Goal: Task Accomplishment & Management: Manage account settings

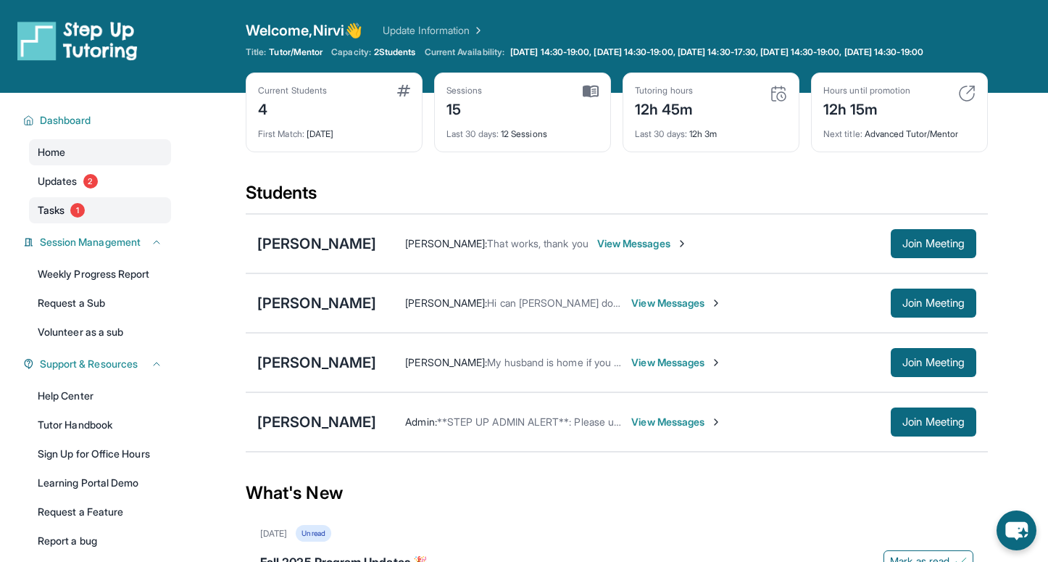
click at [49, 217] on span "Tasks" at bounding box center [51, 210] width 27 height 14
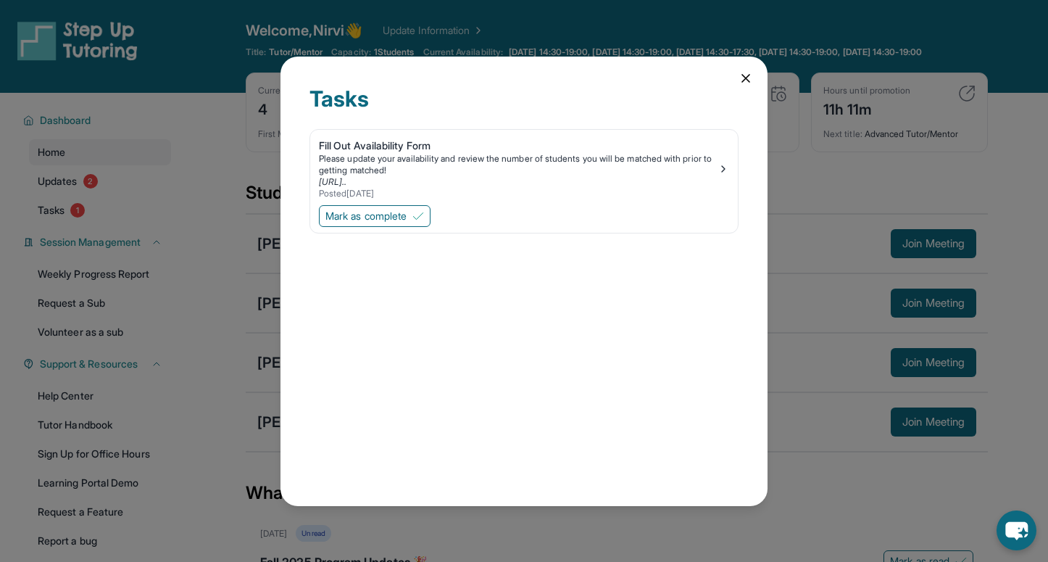
click at [746, 82] on icon at bounding box center [745, 78] width 14 height 14
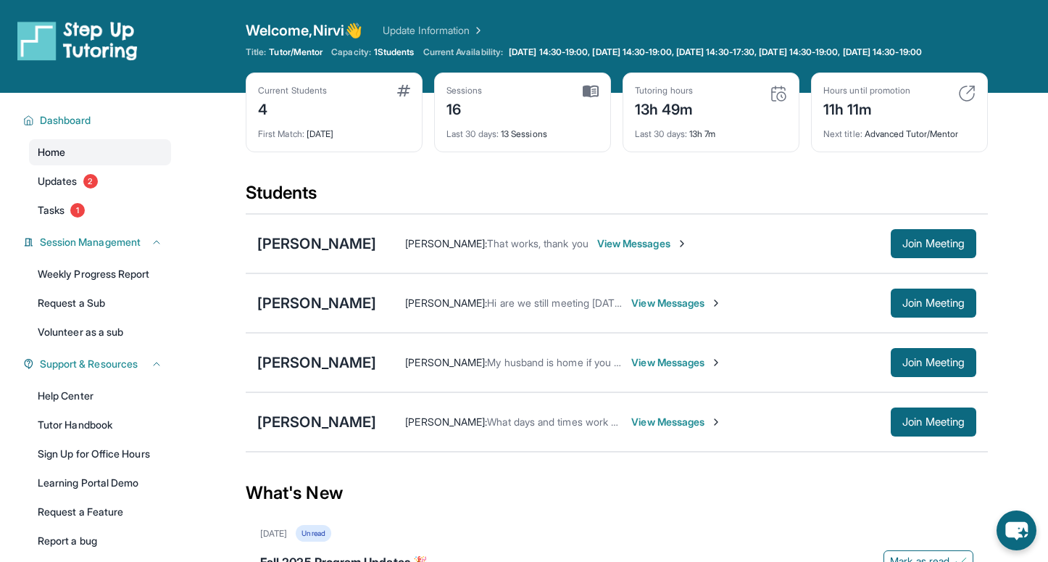
click at [66, 162] on link "Home" at bounding box center [100, 152] width 142 height 26
click at [56, 159] on span "Home" at bounding box center [52, 152] width 28 height 14
click at [65, 287] on link "Weekly Progress Report" at bounding box center [100, 274] width 142 height 26
click at [63, 287] on link "Weekly Progress Report" at bounding box center [100, 274] width 142 height 26
click at [53, 178] on div "Home Updates 2 Tasks 1" at bounding box center [100, 181] width 142 height 84
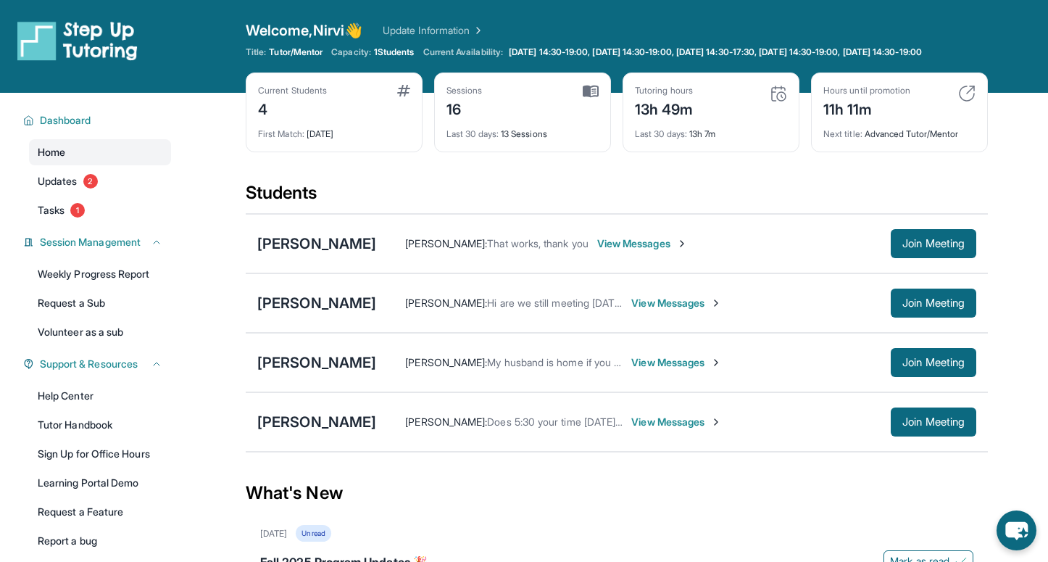
click at [46, 159] on span "Home" at bounding box center [52, 152] width 28 height 14
click at [46, 188] on span "Updates" at bounding box center [58, 181] width 40 height 14
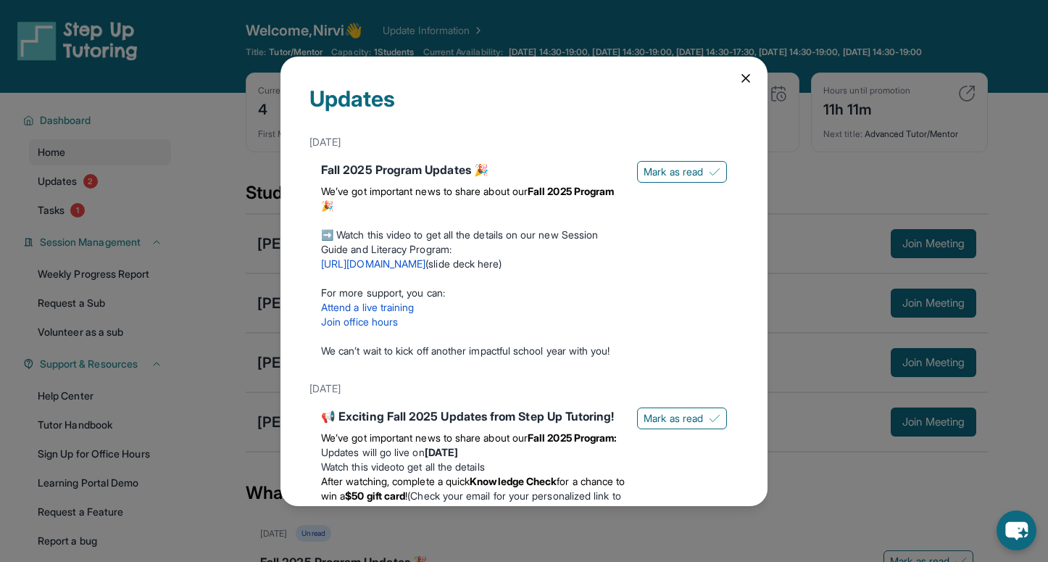
click at [744, 75] on icon at bounding box center [745, 78] width 14 height 14
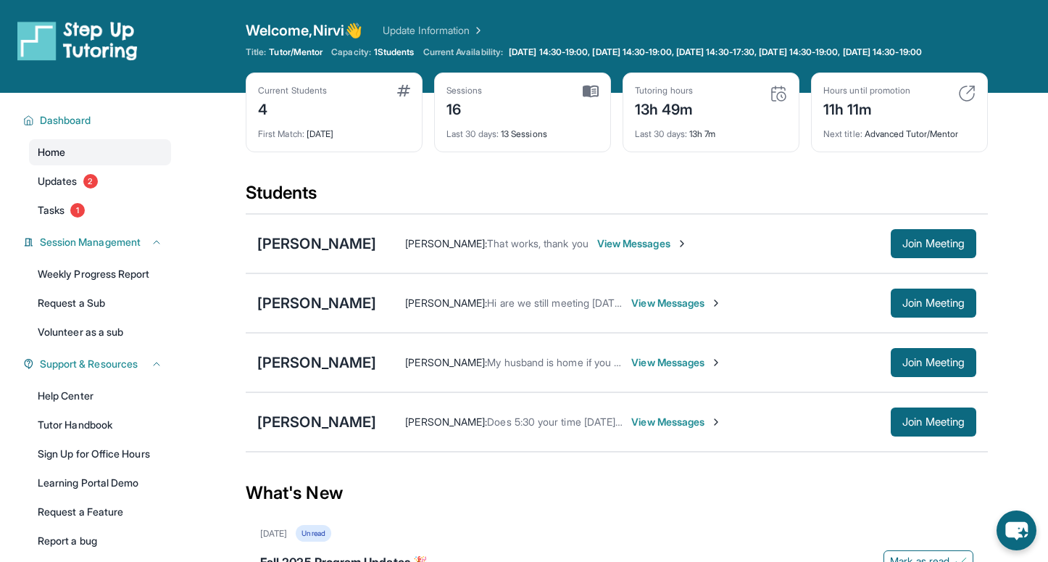
click at [47, 159] on span "Home" at bounding box center [52, 152] width 28 height 14
click at [52, 188] on span "Updates" at bounding box center [58, 181] width 40 height 14
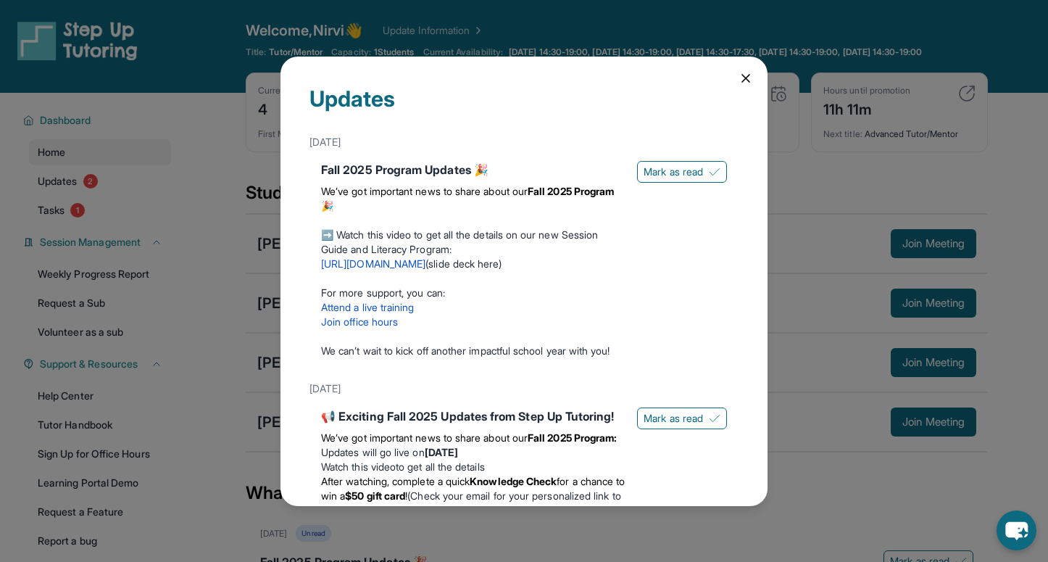
click at [744, 81] on icon at bounding box center [745, 78] width 14 height 14
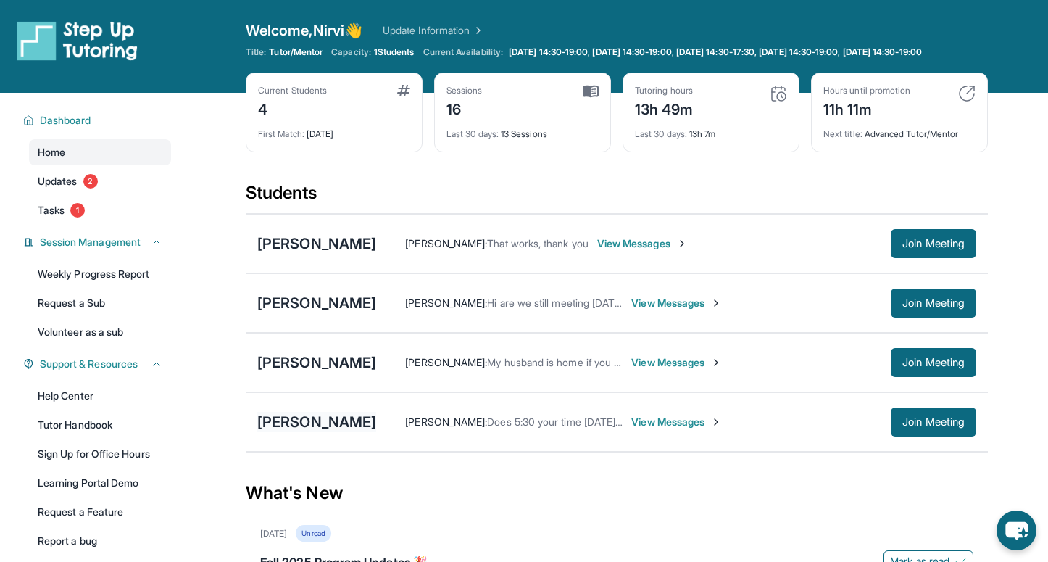
click at [308, 427] on div "[PERSON_NAME]" at bounding box center [316, 422] width 119 height 20
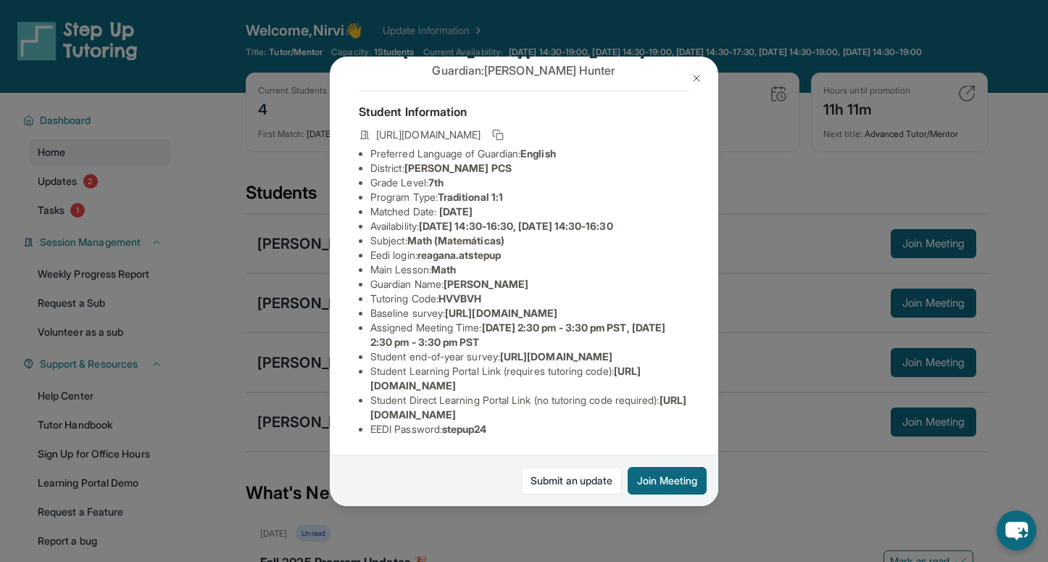
scroll to position [146, 0]
click at [536, 475] on link "Submit an update" at bounding box center [571, 481] width 101 height 28
click at [696, 76] on img at bounding box center [696, 78] width 12 height 12
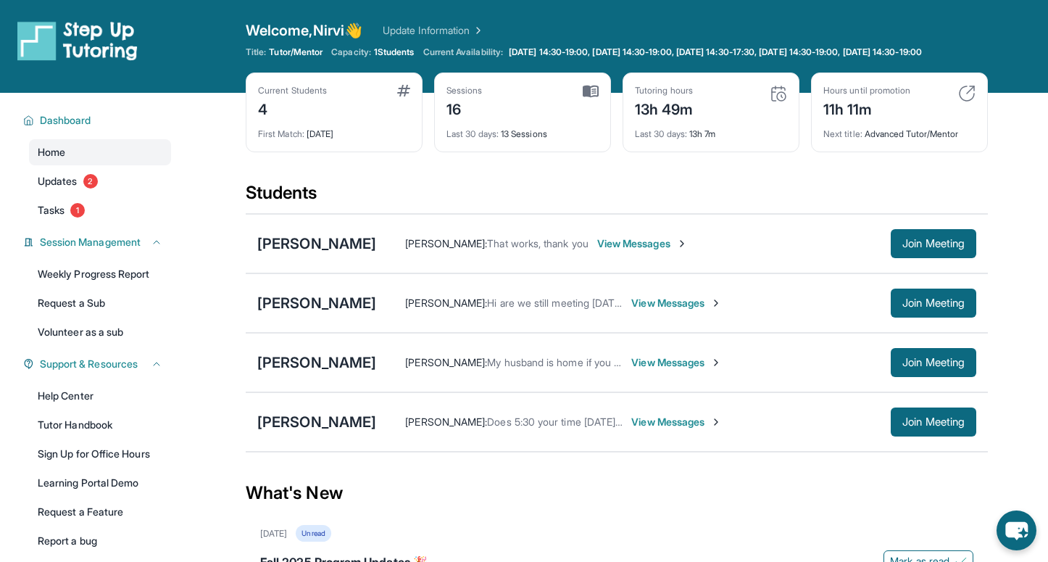
click at [631, 310] on span "View Messages" at bounding box center [676, 303] width 91 height 14
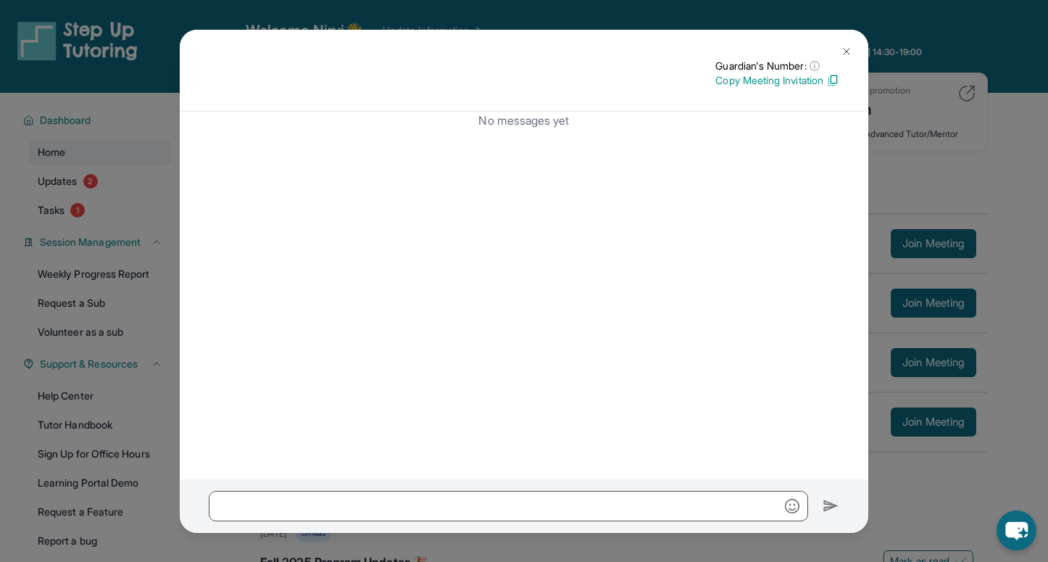
click at [848, 50] on img at bounding box center [846, 52] width 12 height 12
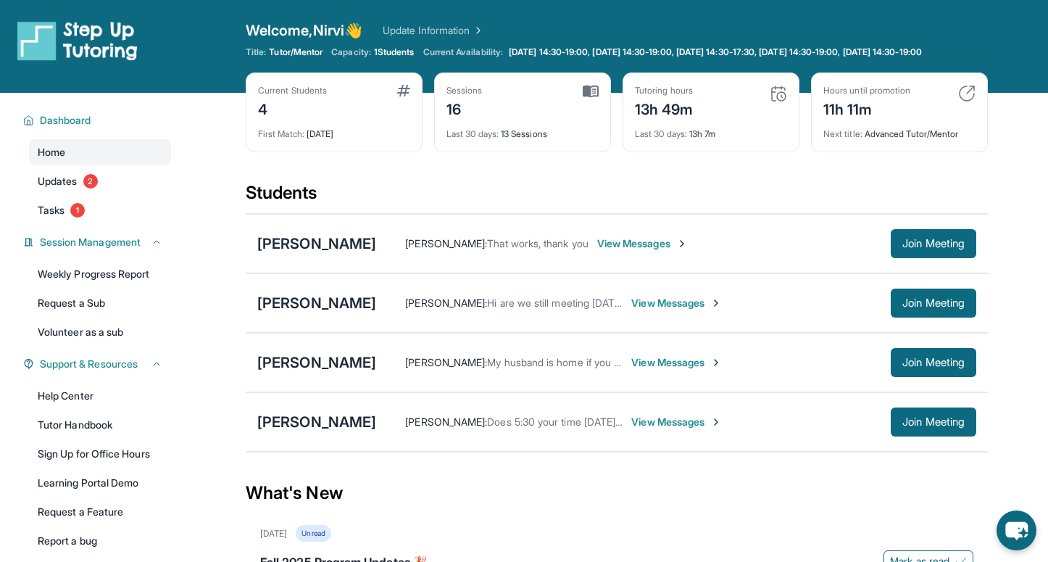
click at [68, 34] on img at bounding box center [77, 40] width 120 height 41
click at [76, 188] on span "Updates" at bounding box center [58, 181] width 40 height 14
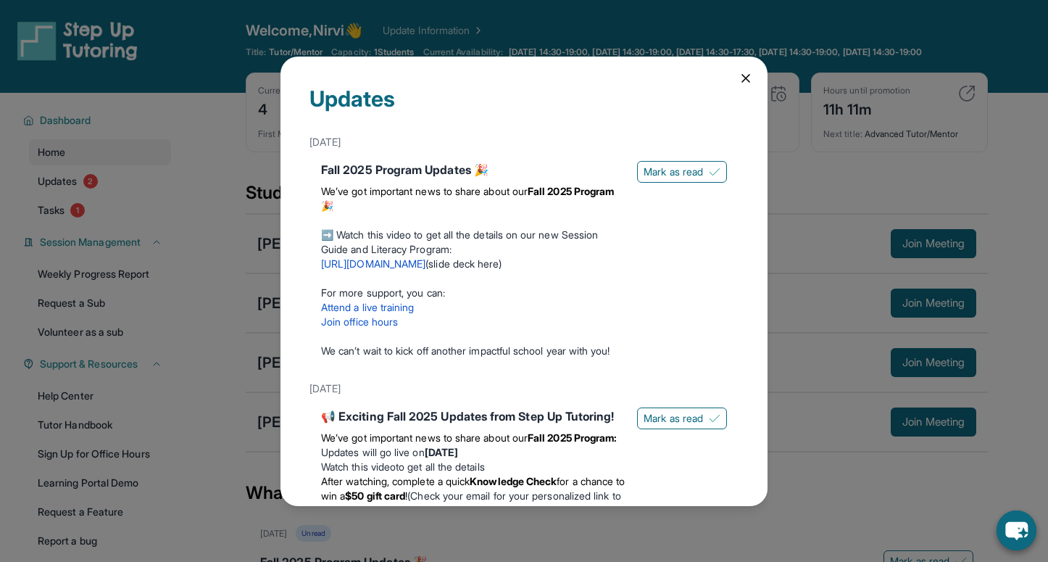
click at [748, 80] on icon at bounding box center [745, 78] width 7 height 7
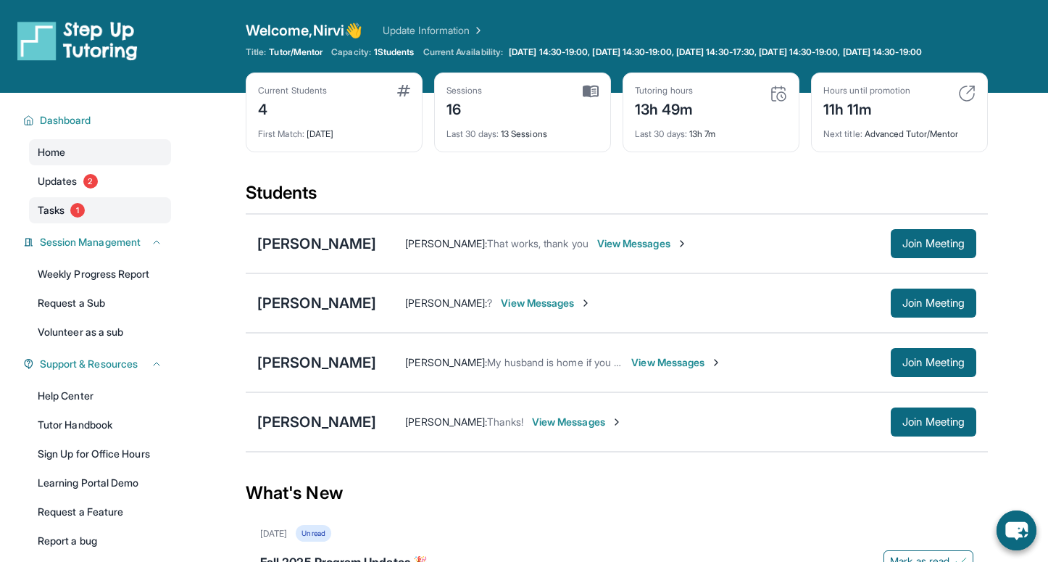
click at [46, 217] on span "Tasks" at bounding box center [51, 210] width 27 height 14
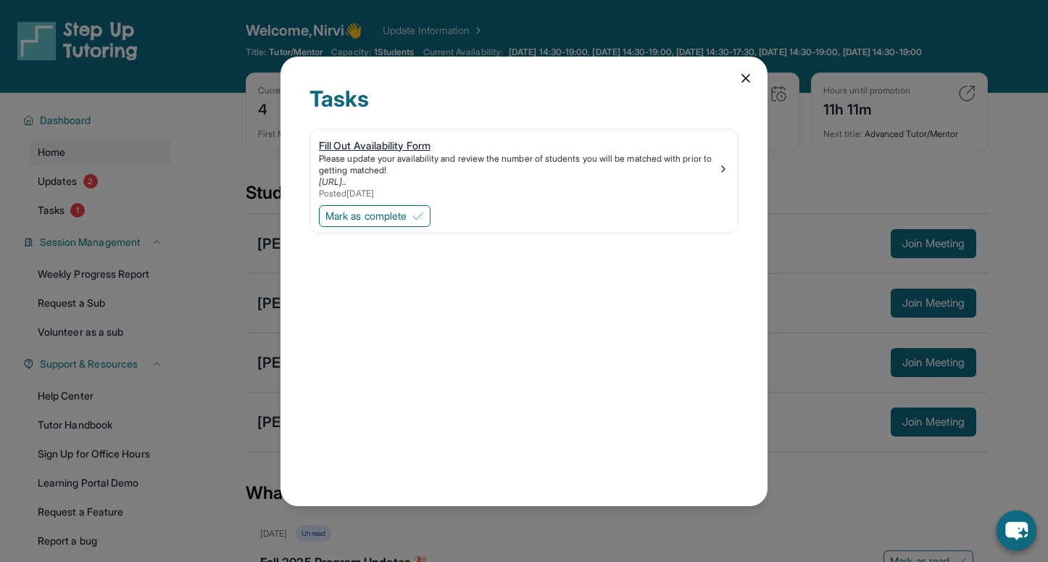
click at [401, 162] on div "Please update your availability and review the number of students you will be m…" at bounding box center [518, 164] width 398 height 23
click at [362, 212] on span "Mark as complete" at bounding box center [365, 216] width 81 height 14
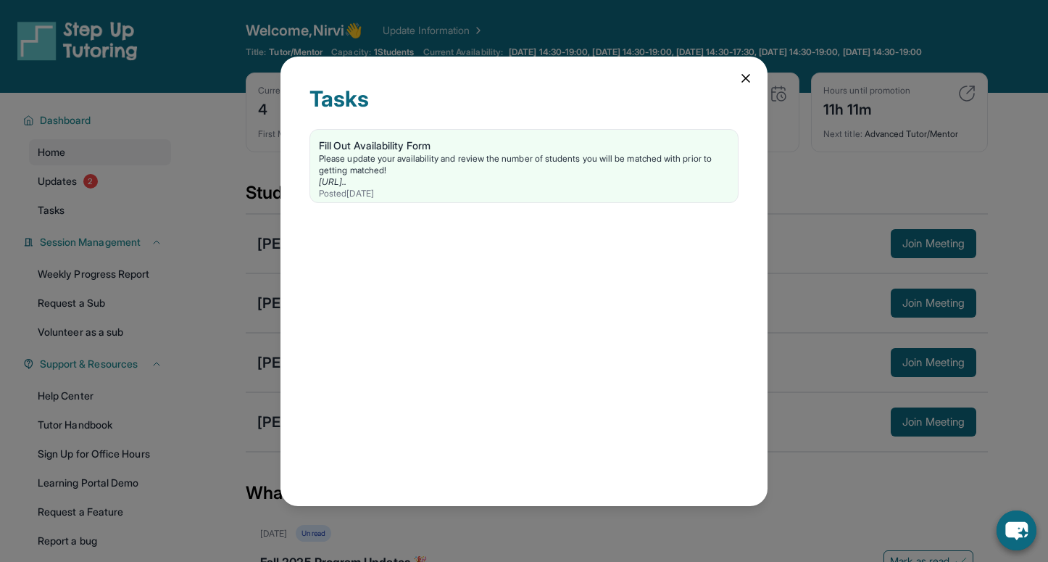
click at [751, 78] on icon at bounding box center [745, 78] width 14 height 14
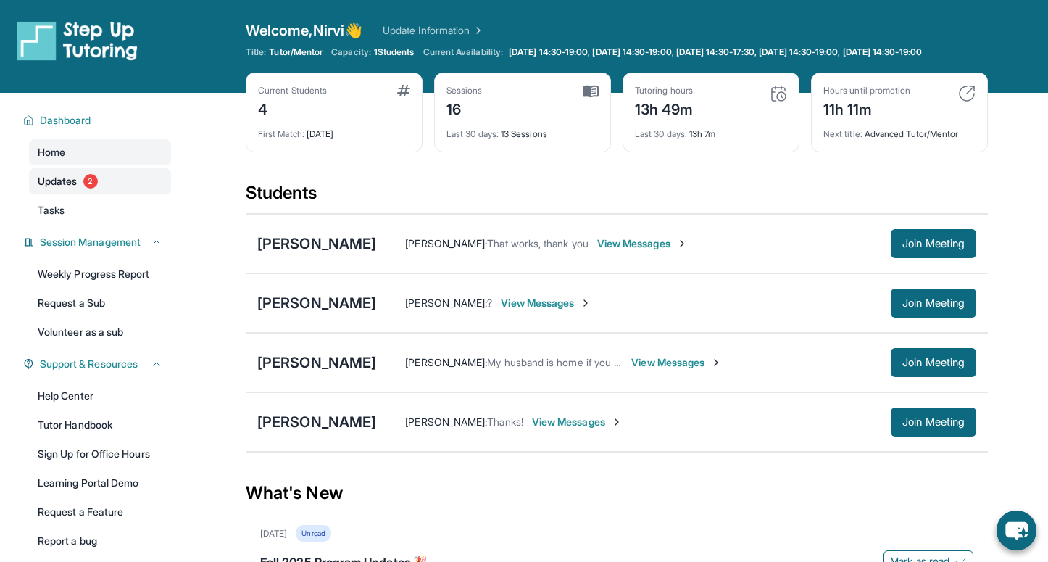
click at [79, 189] on link "Updates 2" at bounding box center [100, 181] width 142 height 26
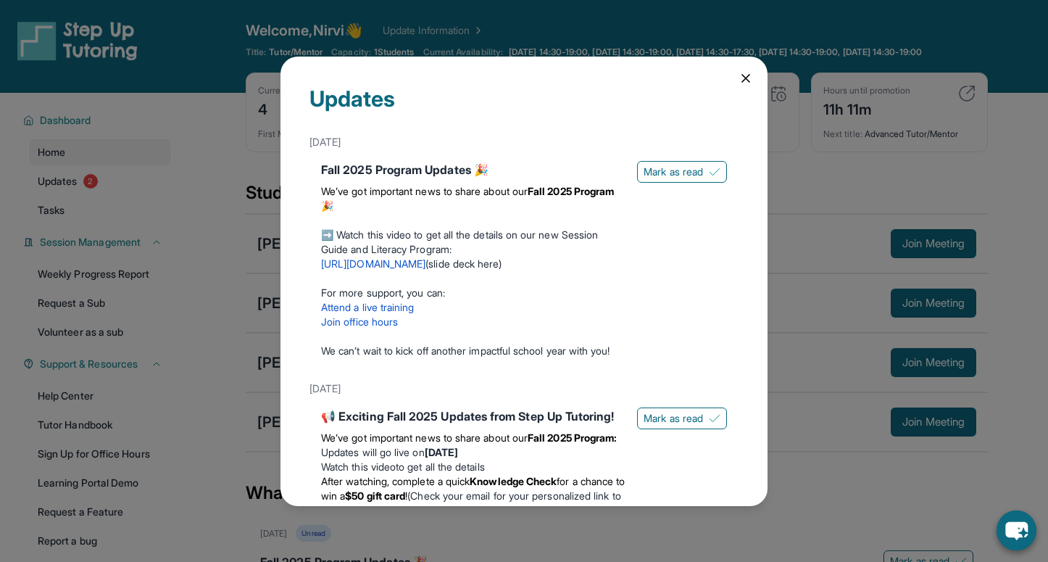
click at [747, 74] on icon at bounding box center [745, 78] width 14 height 14
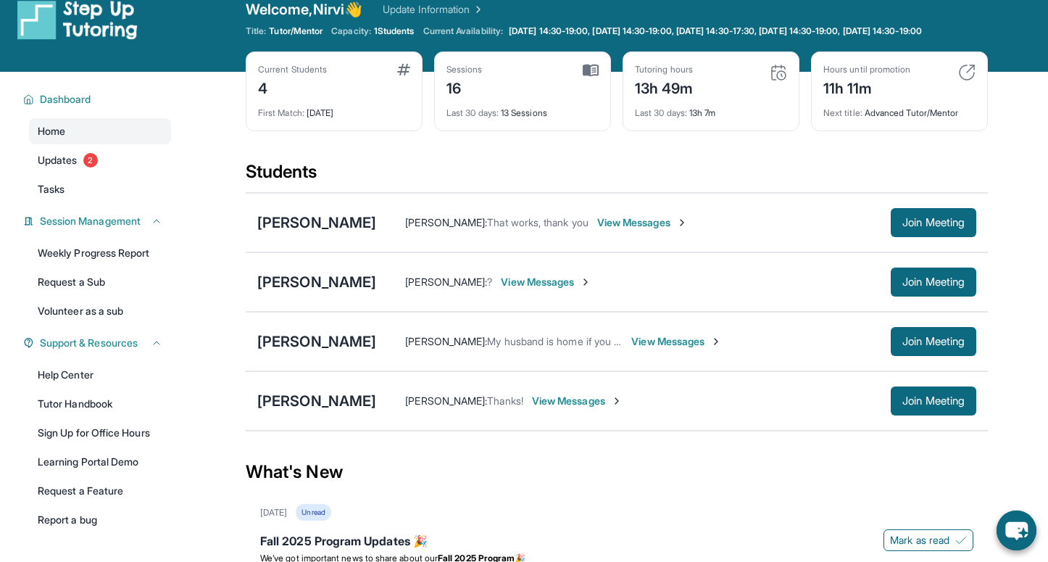
scroll to position [22, 0]
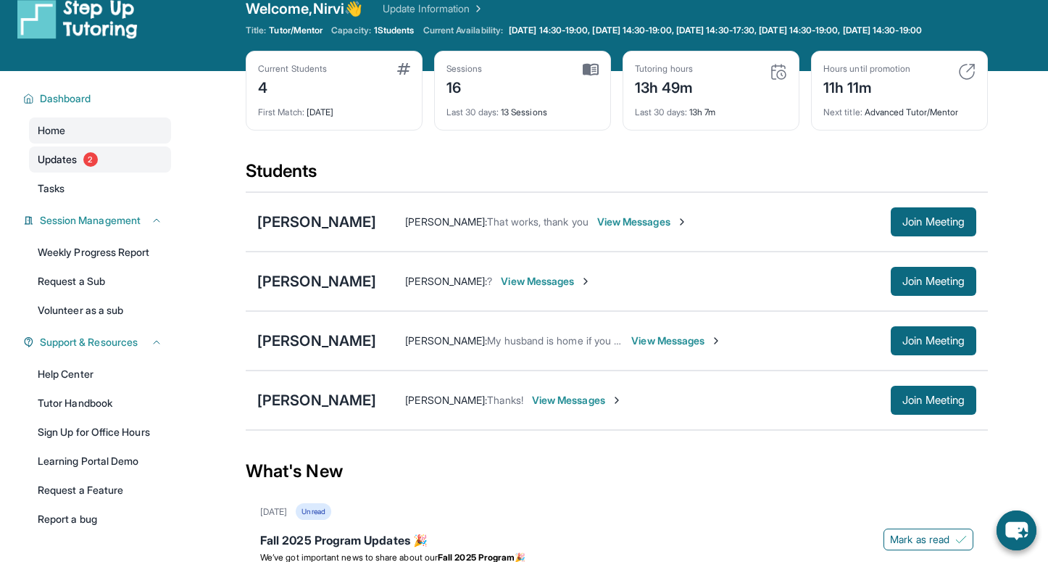
click at [82, 164] on link "Updates 2" at bounding box center [100, 159] width 142 height 26
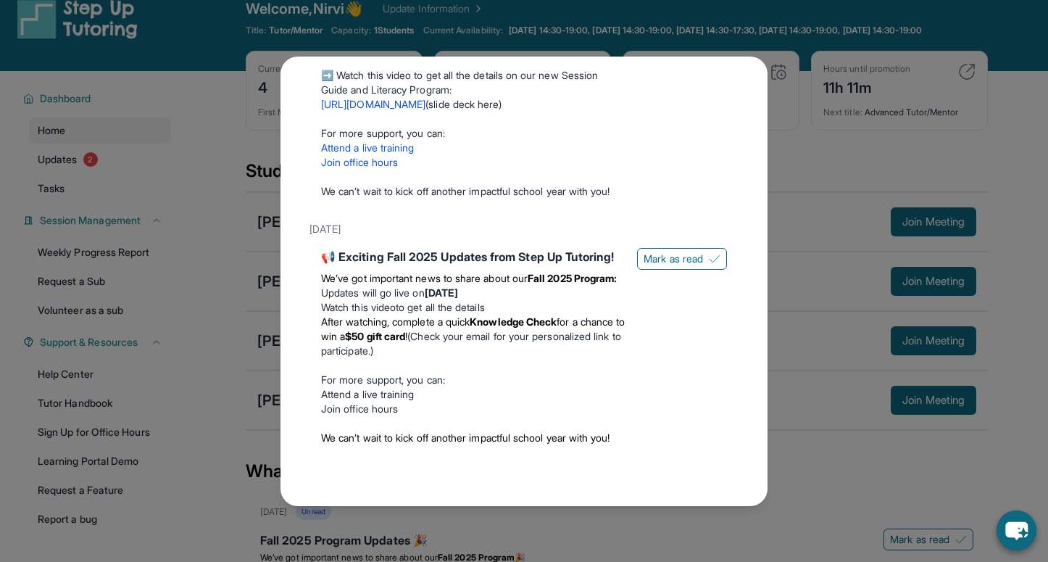
scroll to position [203, 0]
click at [678, 251] on span "Mark as read" at bounding box center [672, 258] width 59 height 14
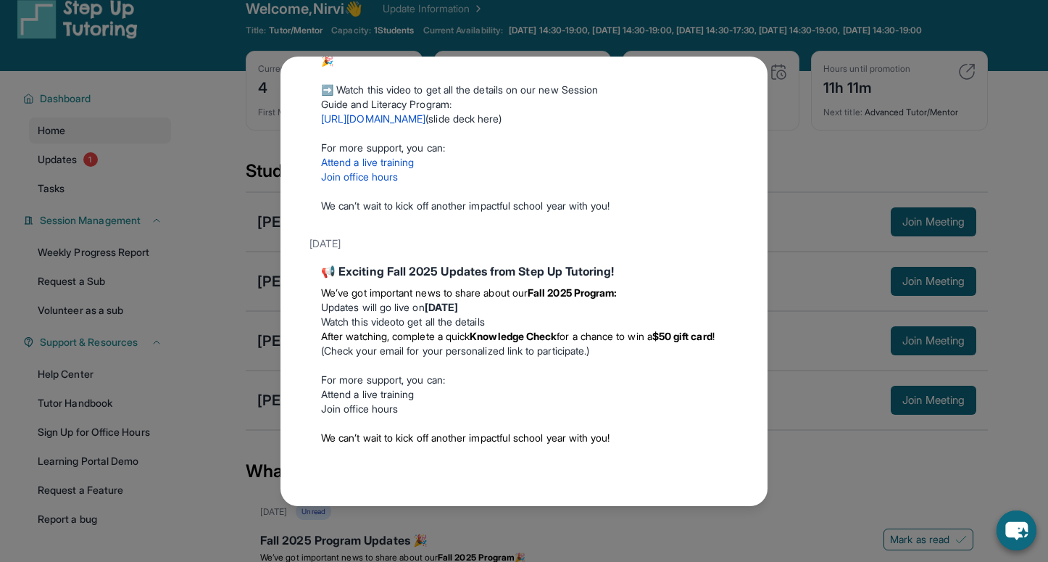
scroll to position [0, 0]
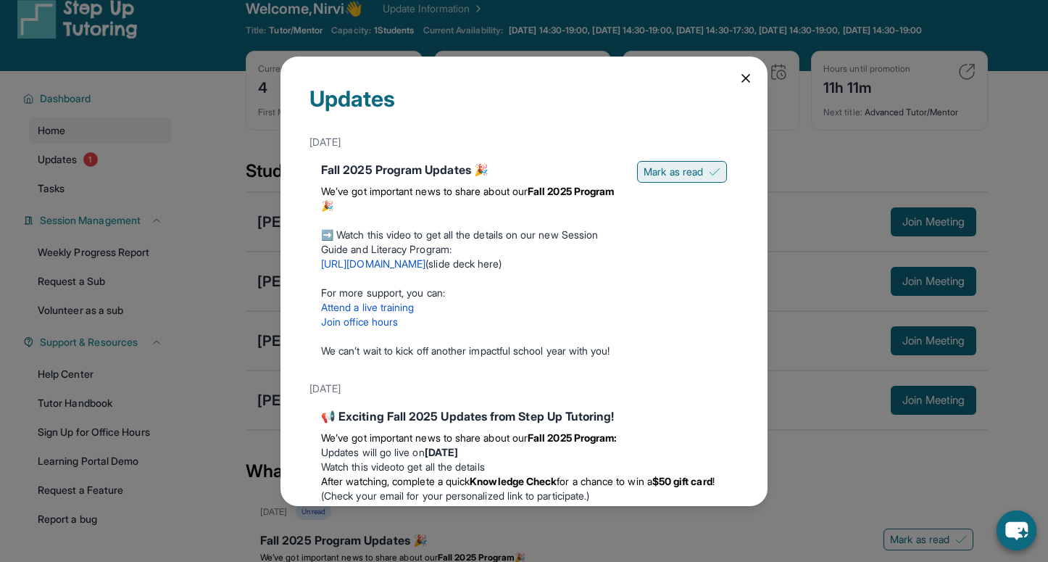
click at [666, 170] on span "Mark as read" at bounding box center [672, 171] width 59 height 14
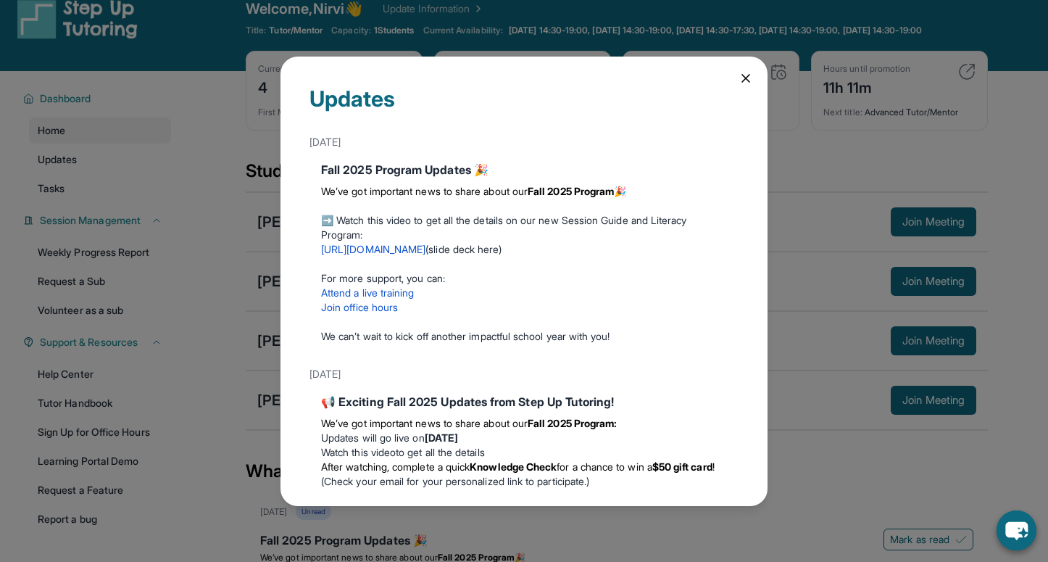
click at [743, 78] on icon at bounding box center [745, 78] width 14 height 14
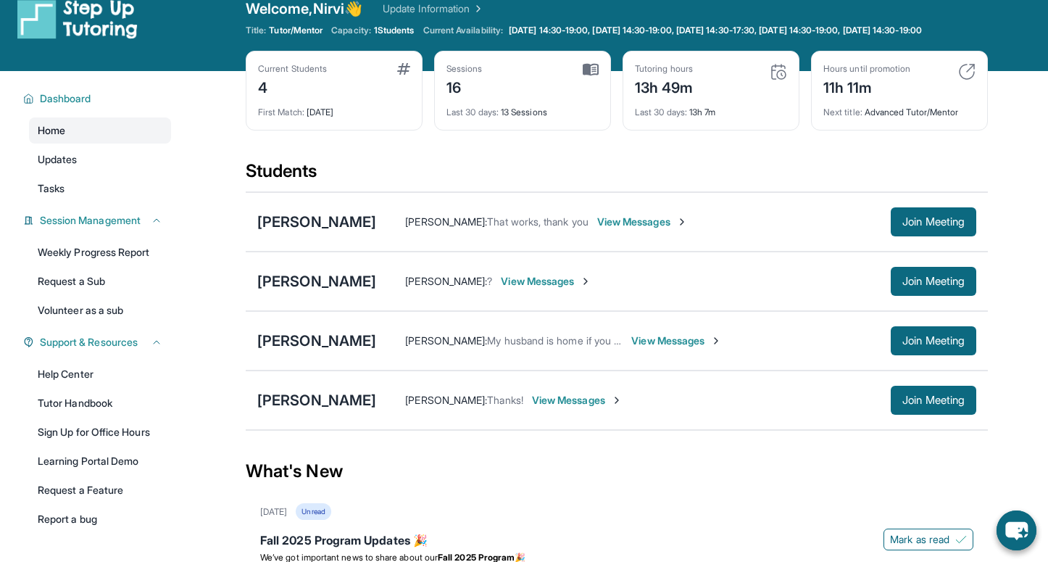
click at [38, 138] on span "Home" at bounding box center [52, 130] width 28 height 14
click at [65, 167] on span "Updates" at bounding box center [58, 159] width 40 height 14
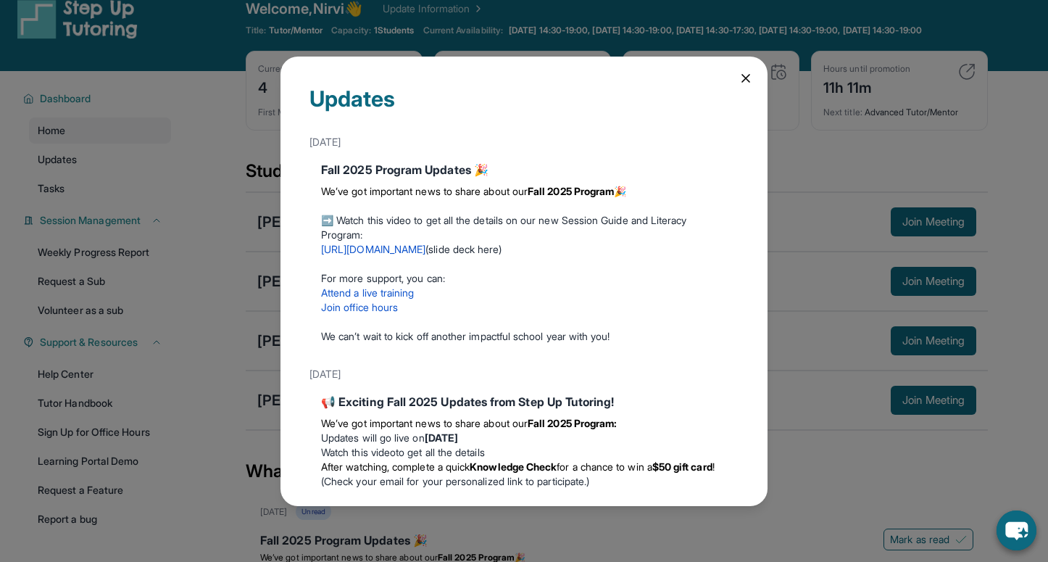
click at [751, 70] on div "Updates September 12th Fall 2025 Program Updates 🎉 We’ve got important news to …" at bounding box center [523, 281] width 487 height 449
click at [739, 82] on icon at bounding box center [745, 78] width 14 height 14
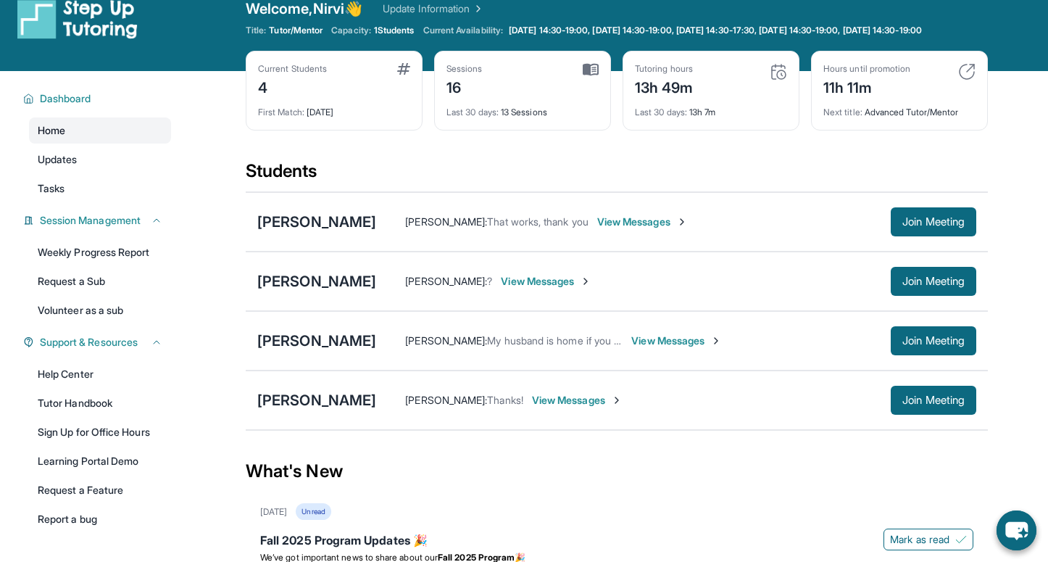
click at [64, 143] on link "Home" at bounding box center [100, 130] width 142 height 26
click at [64, 196] on span "Tasks" at bounding box center [51, 188] width 27 height 14
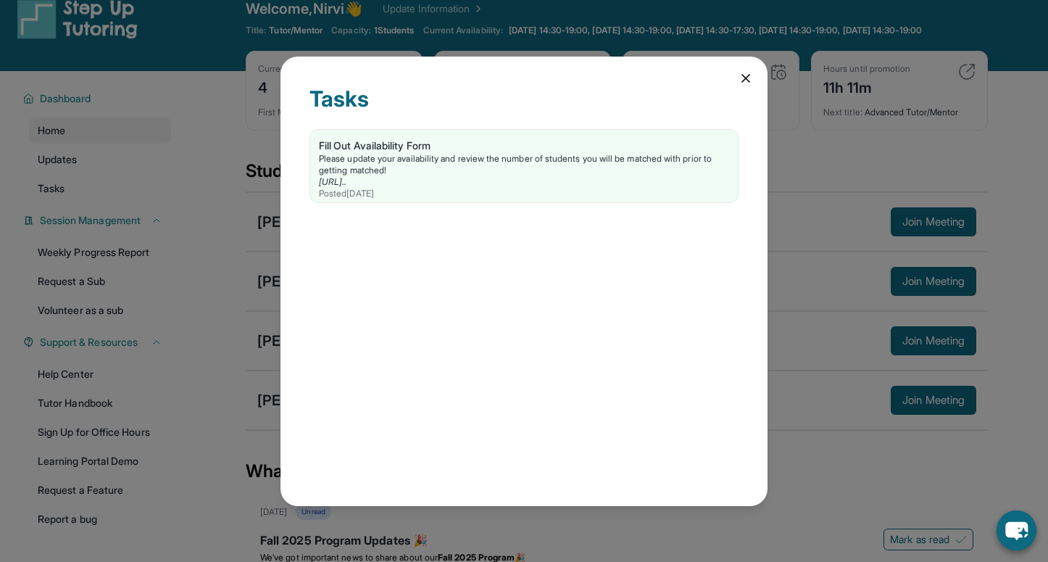
click at [743, 80] on icon at bounding box center [745, 78] width 7 height 7
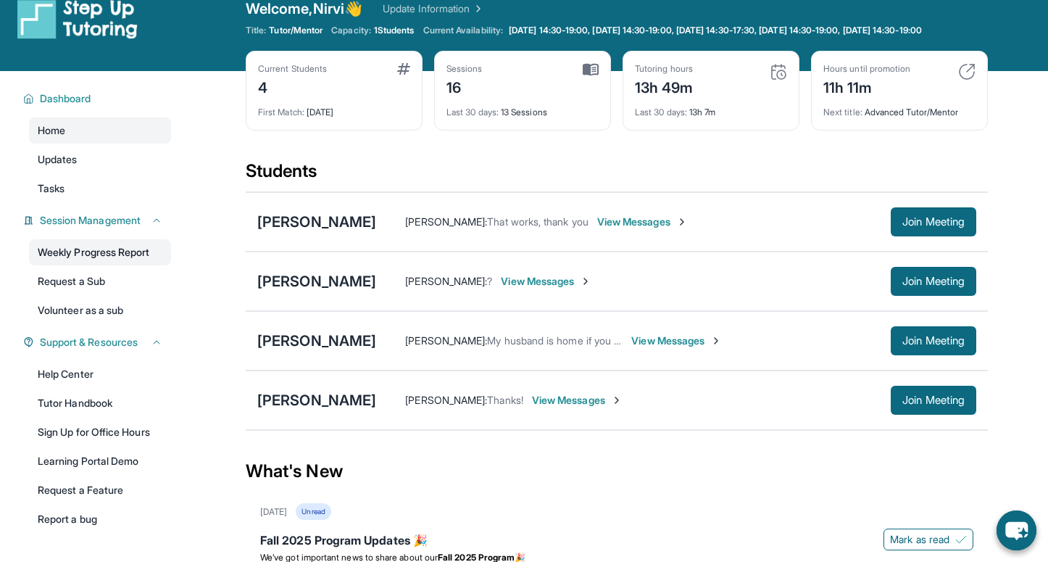
click at [104, 265] on link "Weekly Progress Report" at bounding box center [100, 252] width 142 height 26
click at [73, 280] on link "Request a Sub" at bounding box center [100, 281] width 142 height 26
click at [83, 143] on link "Home" at bounding box center [100, 130] width 142 height 26
click at [109, 323] on link "Volunteer as a sub" at bounding box center [100, 310] width 142 height 26
click at [501, 288] on span "View Messages" at bounding box center [546, 281] width 91 height 14
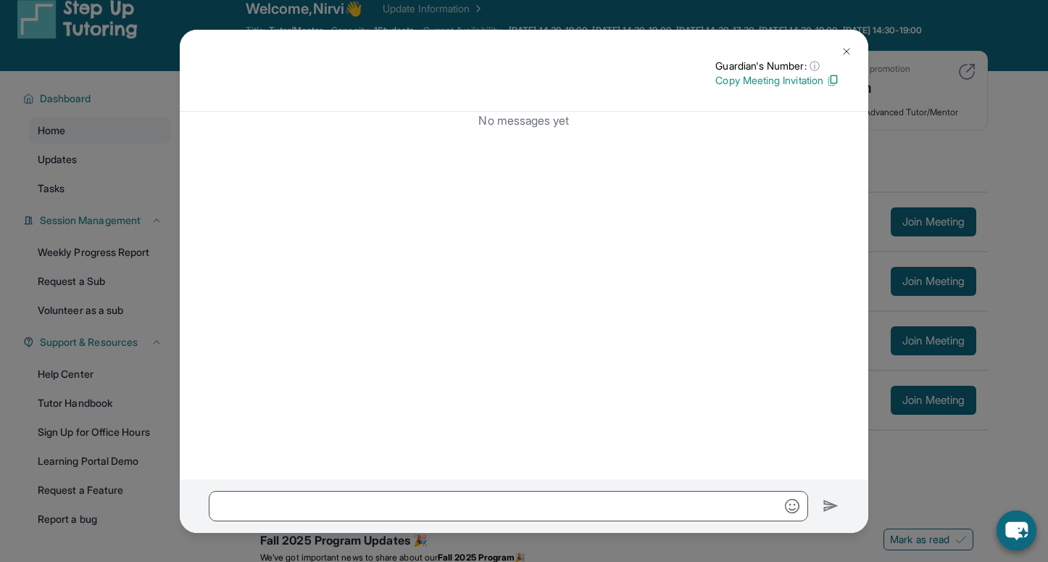
click at [847, 53] on img at bounding box center [846, 52] width 12 height 12
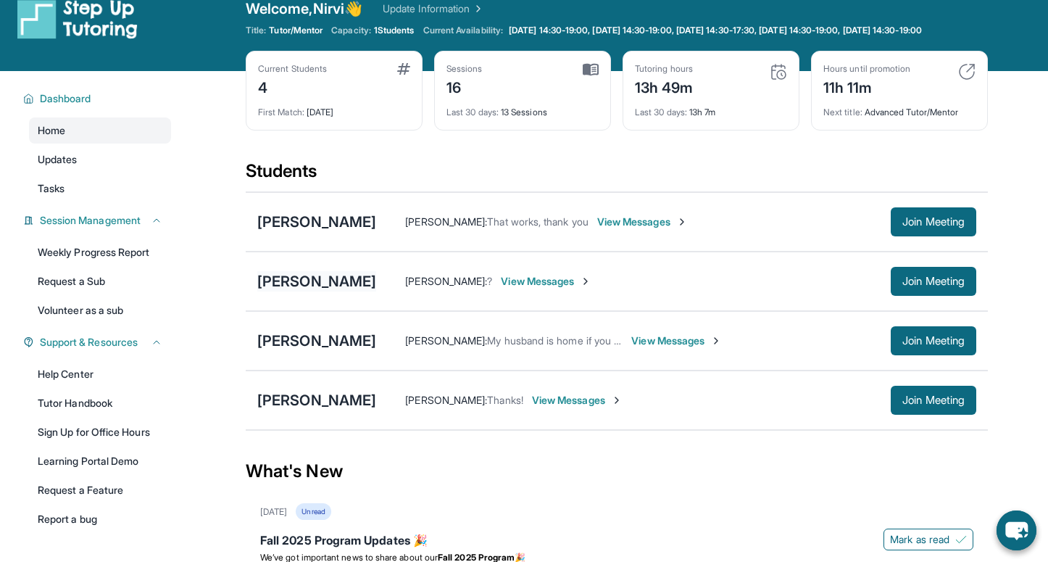
click at [296, 291] on div "[PERSON_NAME]" at bounding box center [316, 281] width 119 height 20
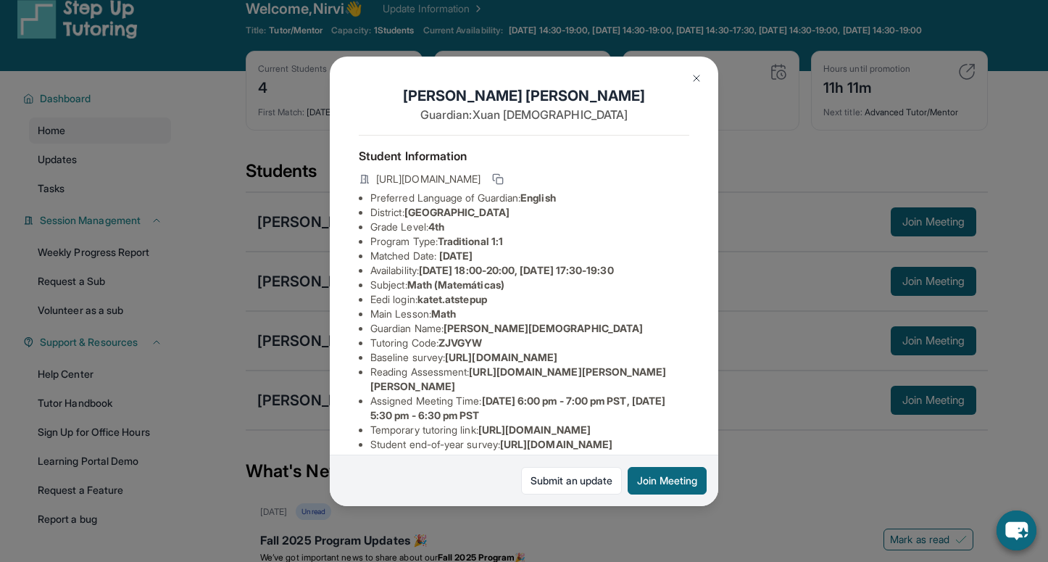
click at [697, 78] on img at bounding box center [696, 78] width 12 height 12
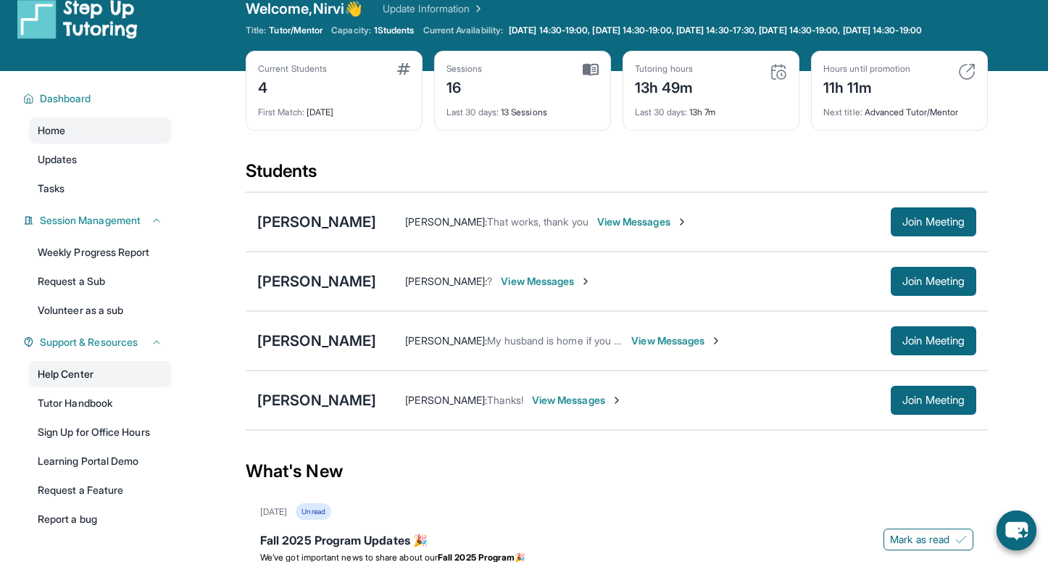
click at [67, 387] on link "Help Center" at bounding box center [100, 374] width 142 height 26
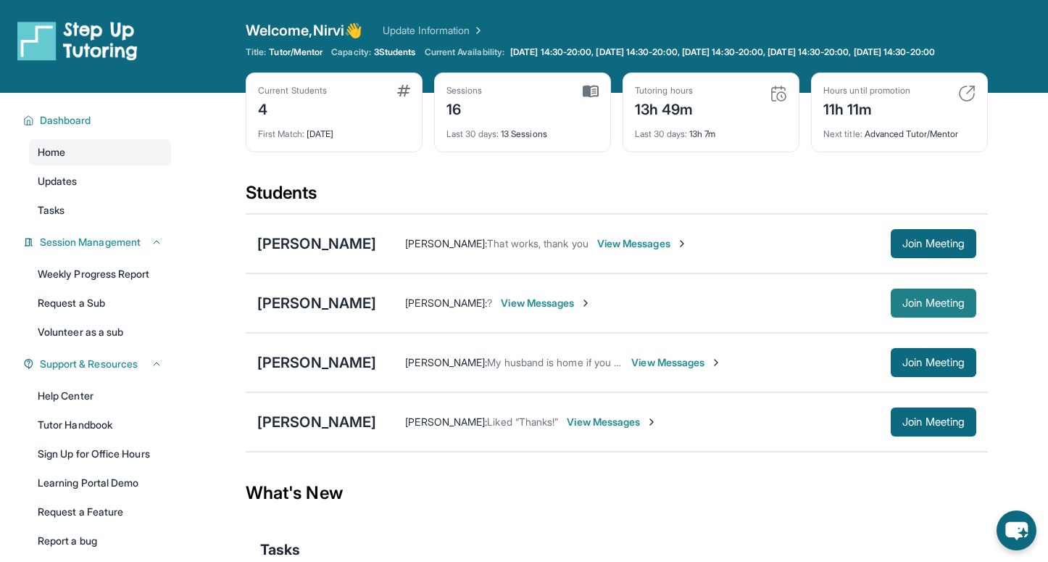
click at [941, 307] on span "Join Meeting" at bounding box center [933, 303] width 62 height 9
